Goal: Task Accomplishment & Management: Manage account settings

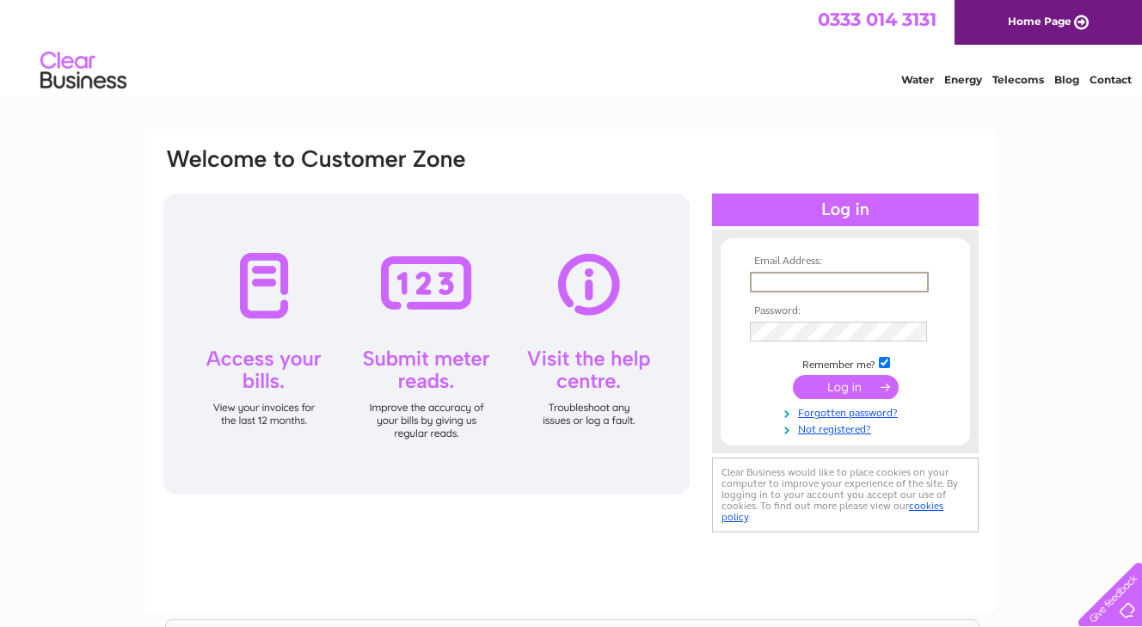
type input "[EMAIL_ADDRESS][DOMAIN_NAME]"
click at [845, 385] on input "submit" at bounding box center [846, 385] width 106 height 24
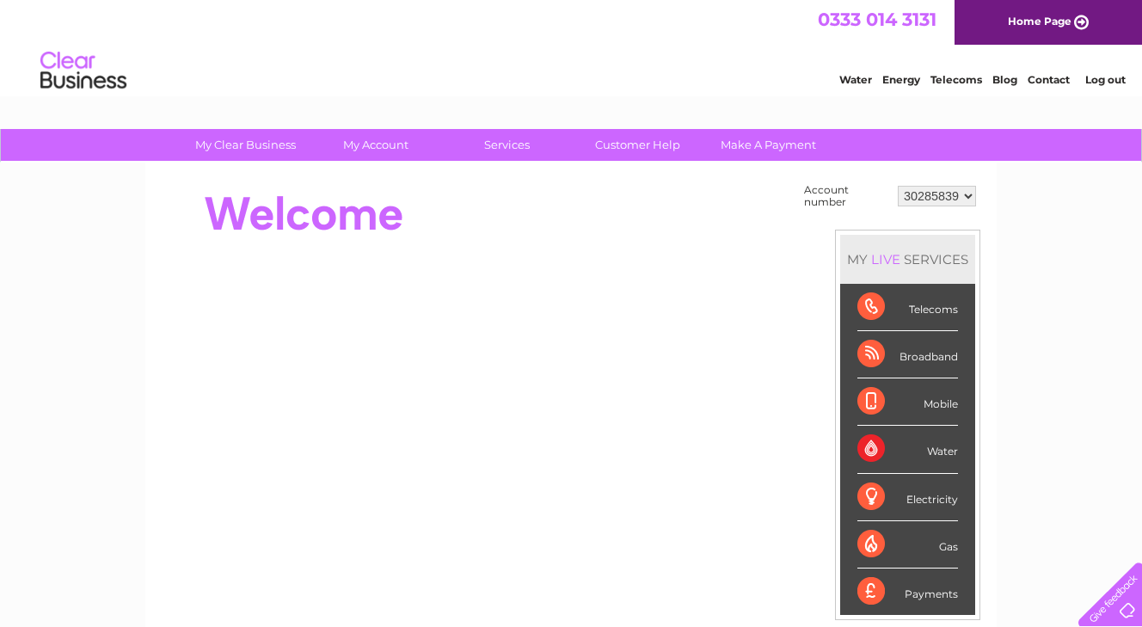
scroll to position [1, 0]
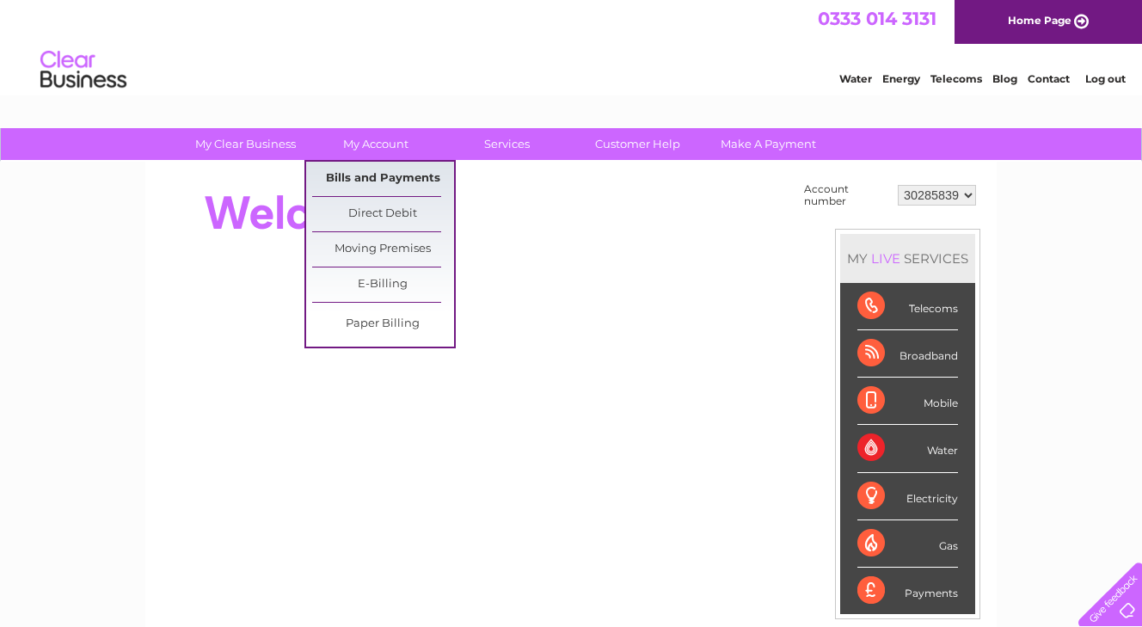
click at [369, 179] on link "Bills and Payments" at bounding box center [383, 179] width 142 height 34
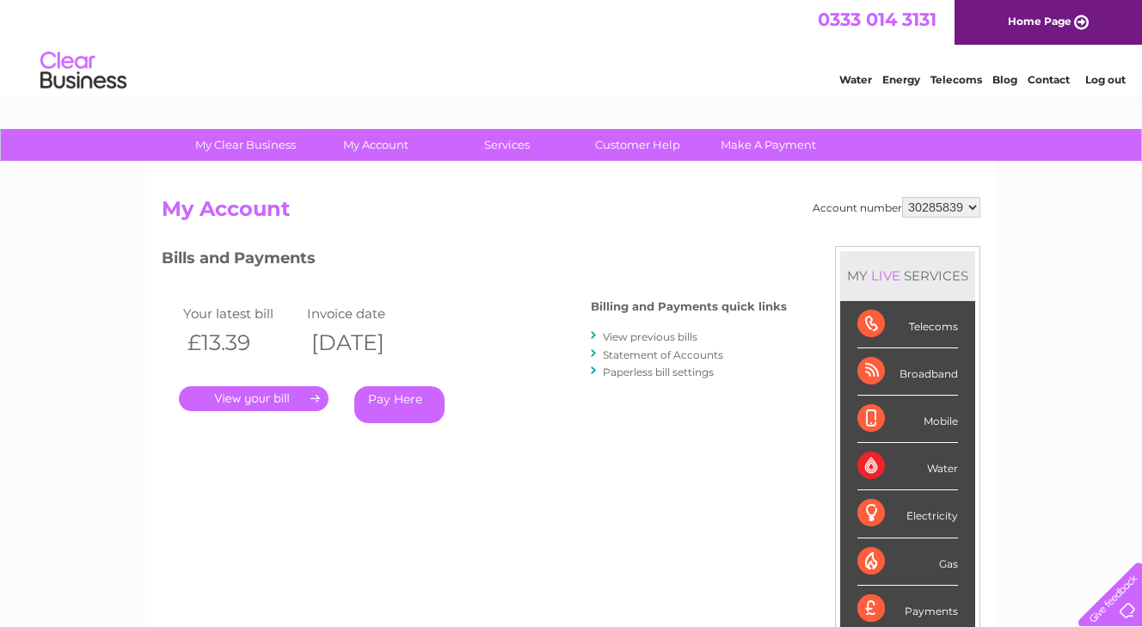
click at [306, 397] on link "." at bounding box center [254, 398] width 150 height 25
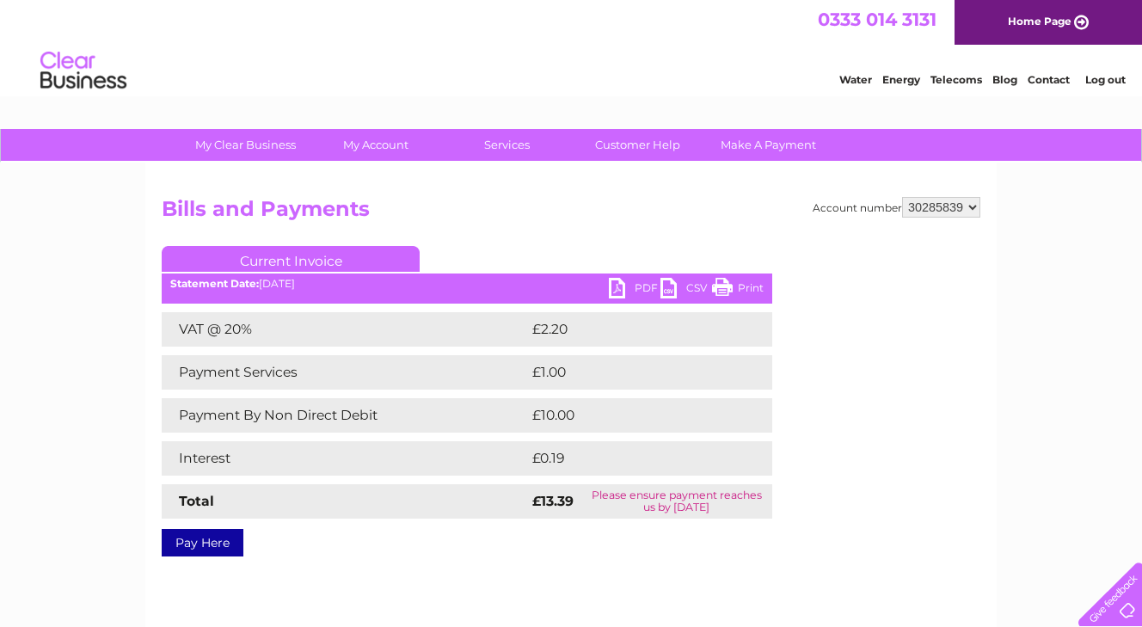
click at [618, 285] on link "PDF" at bounding box center [635, 290] width 52 height 25
